Goal: Contribute content

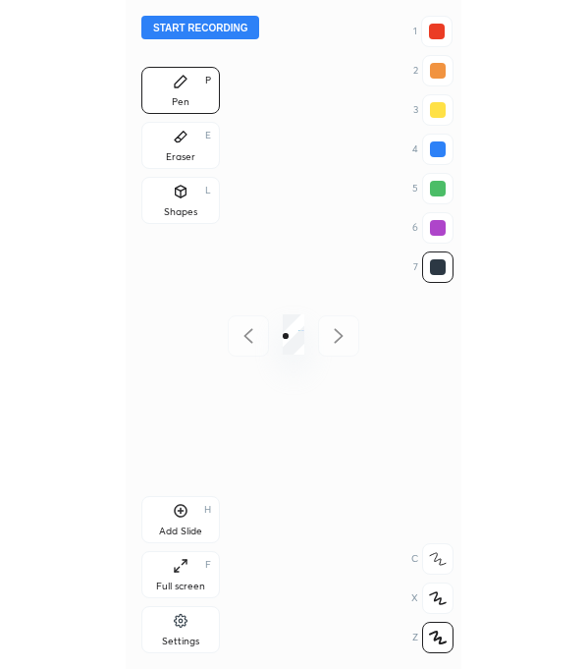
scroll to position [668, 22]
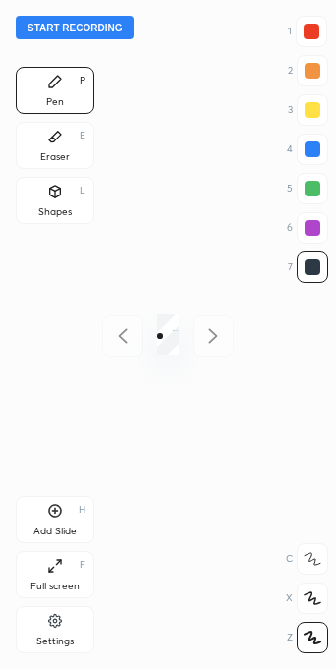
click at [60, 575] on div "Full screen F" at bounding box center [55, 574] width 79 height 47
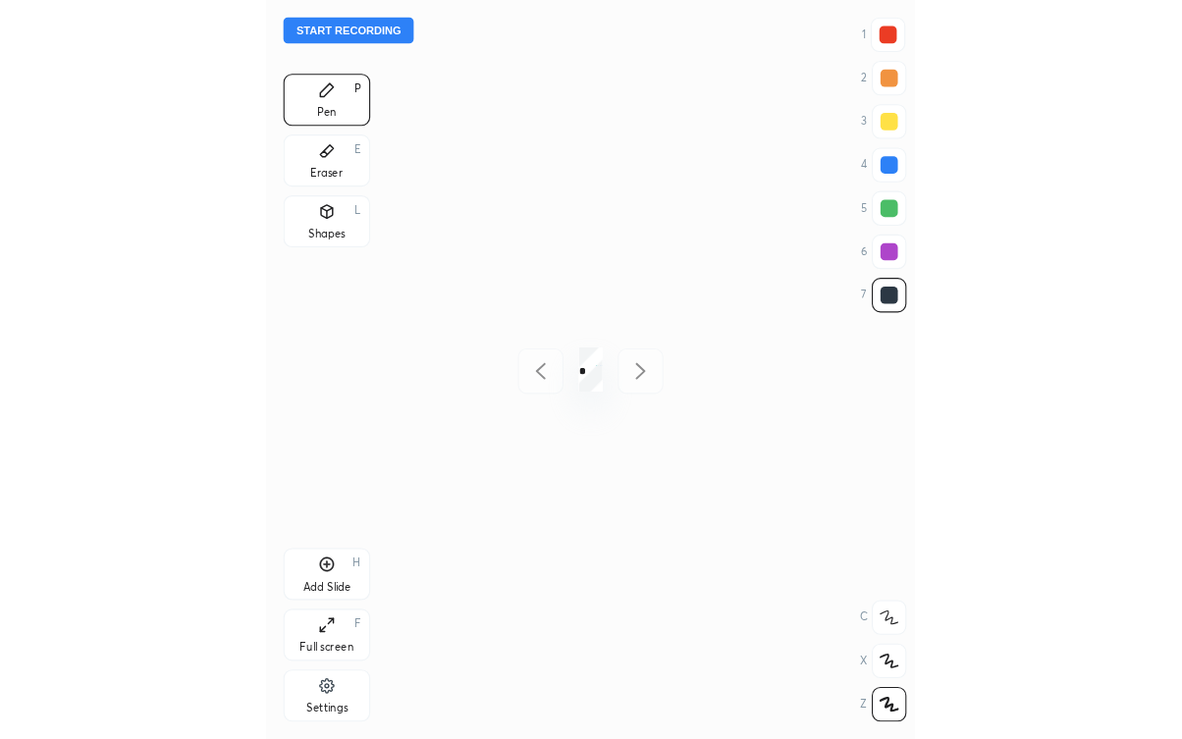
scroll to position [668, 273]
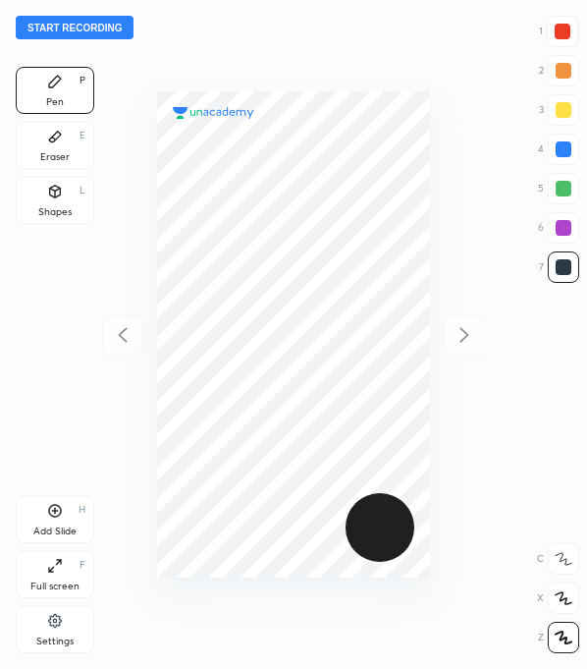
click at [335, 34] on div at bounding box center [563, 32] width 16 height 16
click at [105, 24] on button "Start recording" at bounding box center [75, 28] width 118 height 24
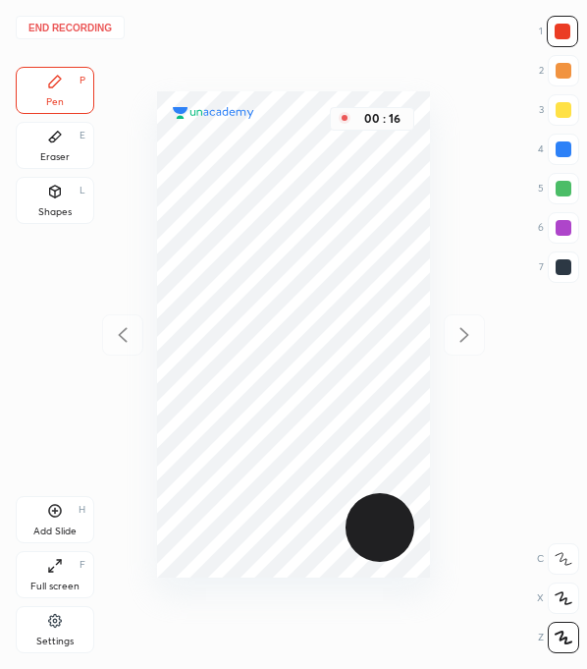
click at [335, 279] on div at bounding box center [563, 266] width 31 height 31
click at [335, 32] on div at bounding box center [563, 32] width 16 height 16
click at [335, 276] on div at bounding box center [563, 266] width 31 height 31
click at [335, 221] on div at bounding box center [564, 228] width 16 height 16
click at [335, 156] on div at bounding box center [563, 149] width 31 height 31
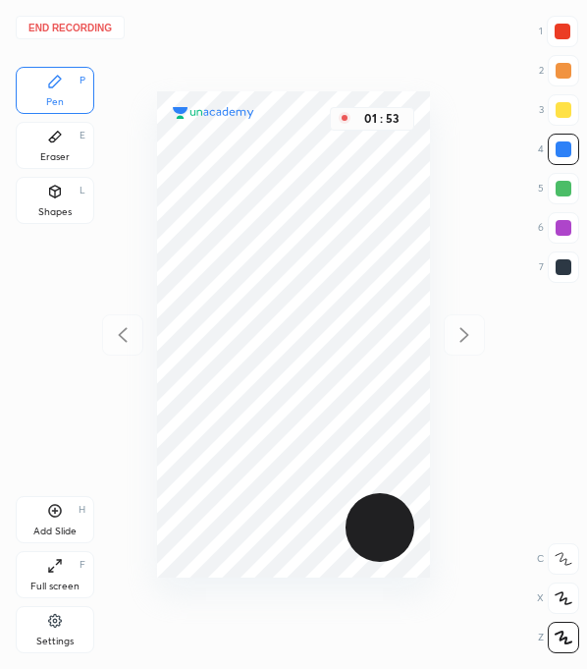
click at [335, 276] on div at bounding box center [563, 266] width 31 height 31
click at [335, 273] on div at bounding box center [563, 266] width 31 height 31
click at [335, 221] on div at bounding box center [563, 227] width 31 height 31
click at [335, 32] on div at bounding box center [563, 32] width 16 height 16
click at [335, 274] on div at bounding box center [564, 267] width 16 height 16
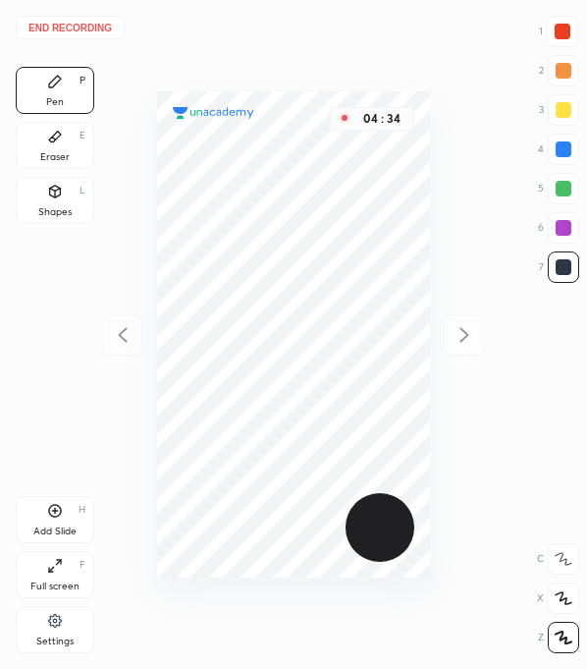
click at [335, 225] on div at bounding box center [564, 228] width 16 height 16
click at [335, 30] on div at bounding box center [563, 32] width 16 height 16
click at [335, 259] on div at bounding box center [564, 267] width 16 height 16
click at [335, 144] on div at bounding box center [563, 149] width 31 height 31
click at [335, 267] on div at bounding box center [564, 267] width 16 height 16
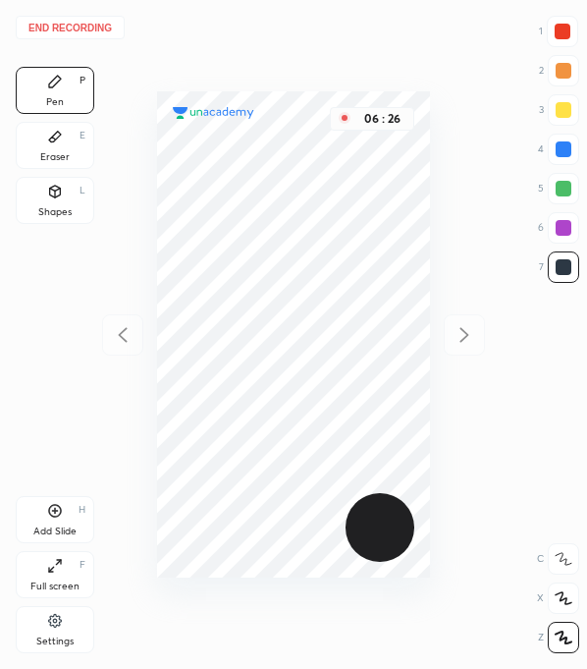
click at [335, 235] on div at bounding box center [564, 228] width 16 height 16
click at [335, 152] on div at bounding box center [564, 149] width 16 height 16
click at [335, 39] on div at bounding box center [562, 31] width 31 height 31
click at [80, 30] on button "End recording" at bounding box center [70, 28] width 109 height 24
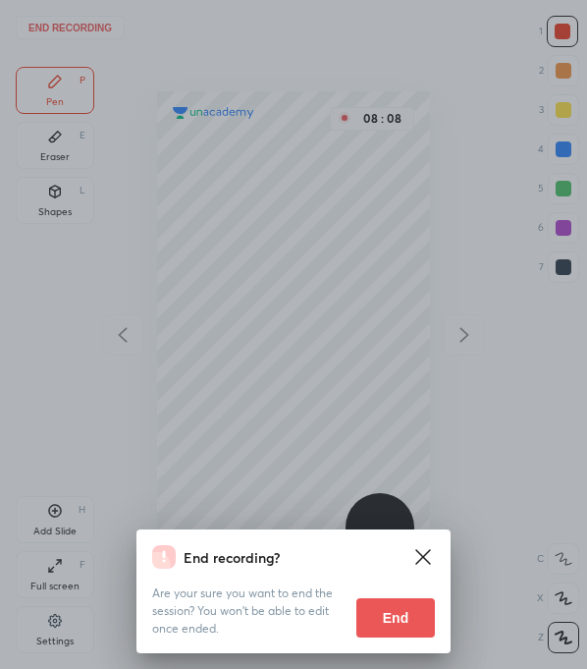
click at [335, 624] on button "End" at bounding box center [395, 617] width 79 height 39
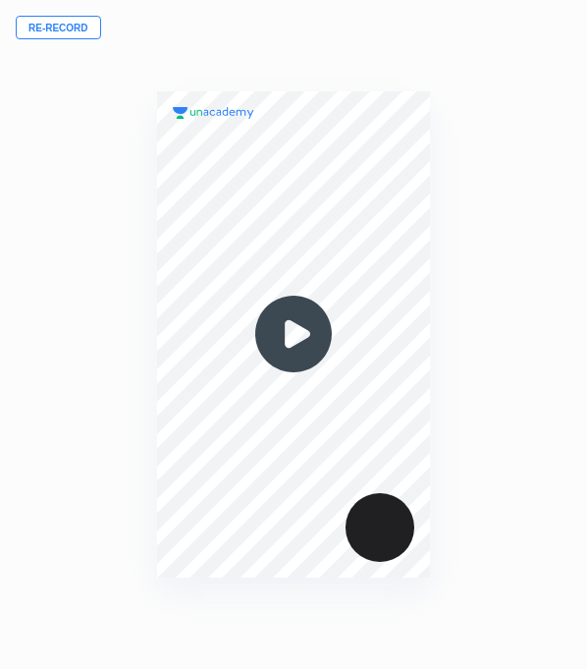
click at [298, 33] on div "00 : 00" at bounding box center [293, 334] width 273 height 669
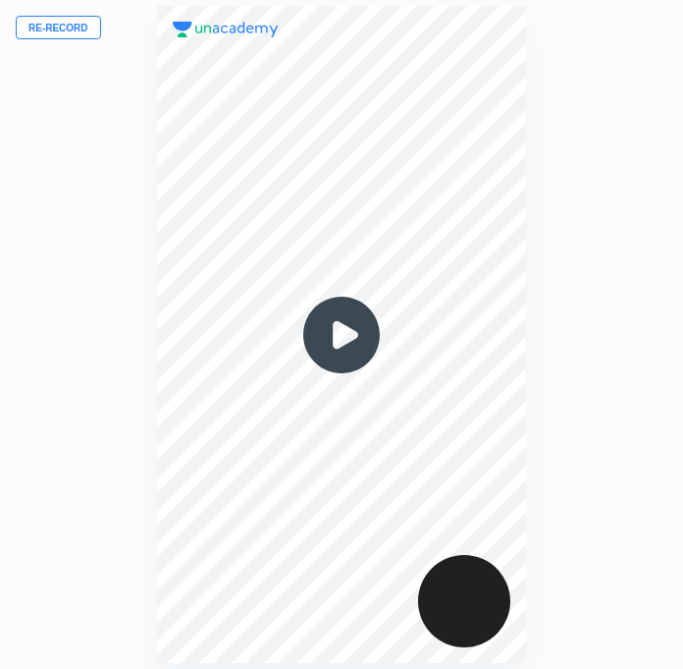
scroll to position [97525, 97824]
